Goal: Task Accomplishment & Management: Use online tool/utility

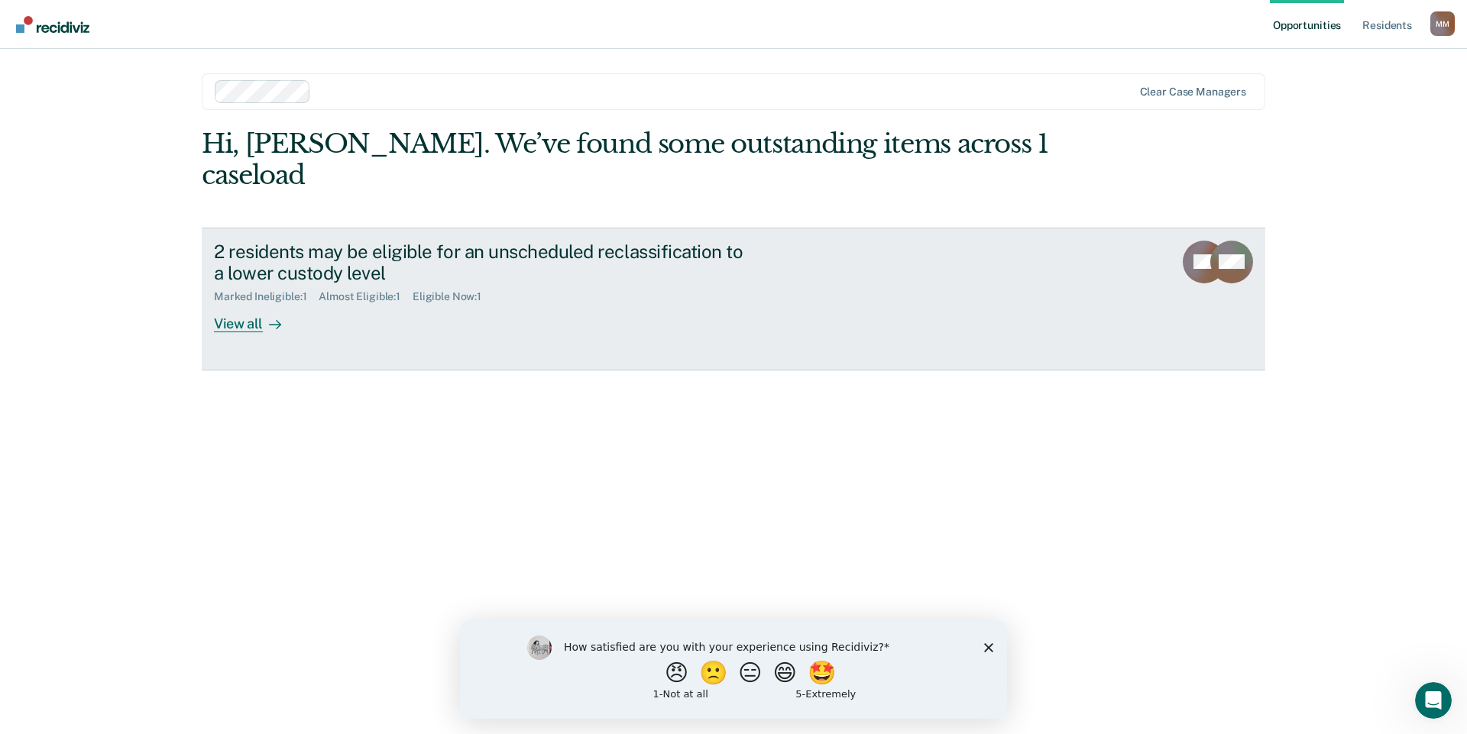
click at [241, 303] on div "View all" at bounding box center [257, 318] width 86 height 30
